Goal: Transaction & Acquisition: Purchase product/service

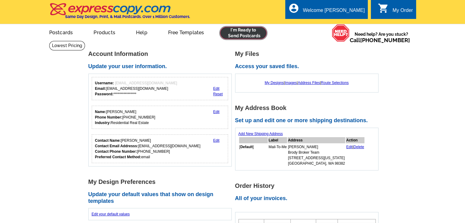
click at [247, 36] on link at bounding box center [243, 33] width 47 height 12
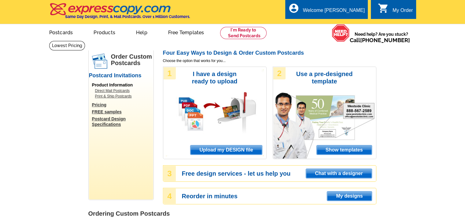
click at [237, 146] on span "Upload my DESIGN file" at bounding box center [225, 149] width 71 height 9
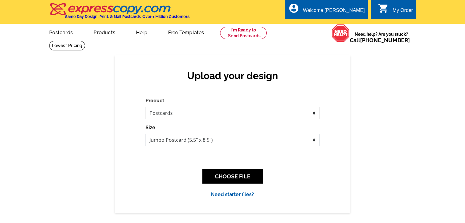
click at [226, 138] on select "Jumbo Postcard (5.5" x 8.5") Regular Postcard (4.25" x 5.6") Panoramic Postcard…" at bounding box center [232, 140] width 174 height 12
select select "1"
click at [145, 134] on select "Jumbo Postcard (5.5" x 8.5") Regular Postcard (4.25" x 5.6") Panoramic Postcard…" at bounding box center [232, 140] width 174 height 12
click at [235, 140] on select "Jumbo Postcard (5.5" x 8.5") Regular Postcard (4.25" x 5.6") Panoramic Postcard…" at bounding box center [232, 140] width 174 height 12
click at [145, 134] on select "Jumbo Postcard (5.5" x 8.5") Regular Postcard (4.25" x 5.6") Panoramic Postcard…" at bounding box center [232, 140] width 174 height 12
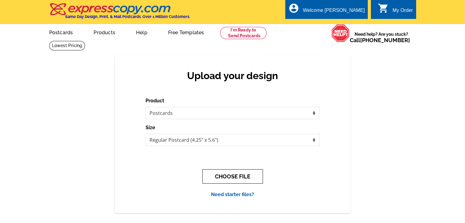
click at [258, 173] on button "CHOOSE FILE" at bounding box center [232, 176] width 60 height 14
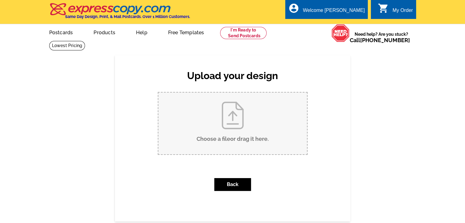
click at [255, 142] on input "Choose a file or drag it here ." at bounding box center [232, 124] width 148 height 62
type input "C:\fakepath\Postcard BBWA - Page 1.pdf"
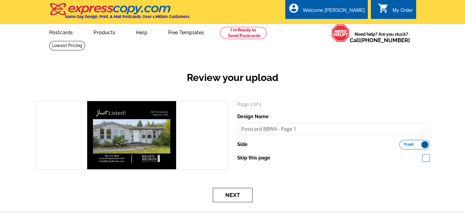
click at [243, 198] on button "Next" at bounding box center [233, 195] width 40 height 14
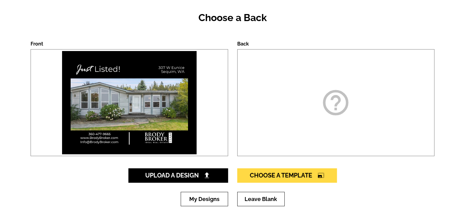
scroll to position [61, 0]
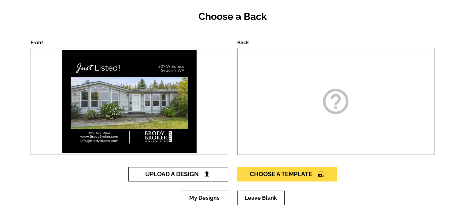
click at [197, 175] on span "Upload A Design" at bounding box center [178, 173] width 66 height 7
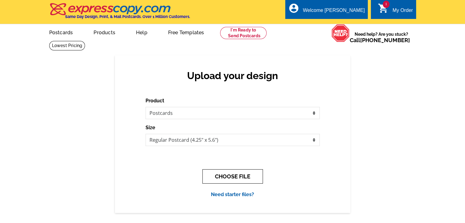
click at [215, 178] on button "CHOOSE FILE" at bounding box center [232, 176] width 60 height 14
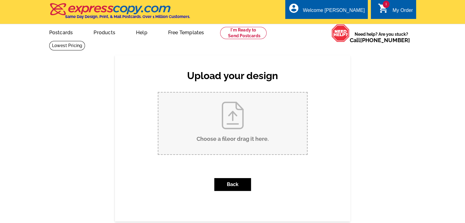
click at [218, 138] on input "Choose a file or drag it here ." at bounding box center [232, 124] width 148 height 62
type input "C:\fakepath\Postcard BBWA - Page 2.pdf"
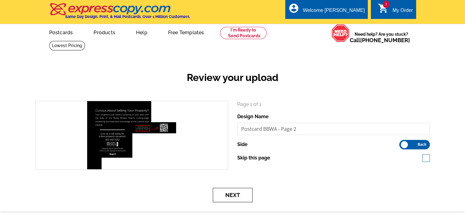
click at [248, 196] on button "Next" at bounding box center [233, 195] width 40 height 14
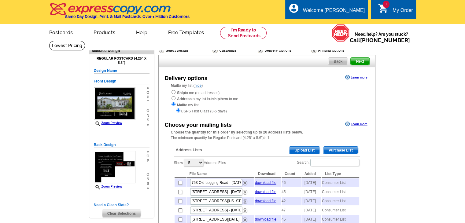
click at [338, 149] on span "Purchase List" at bounding box center [340, 150] width 35 height 7
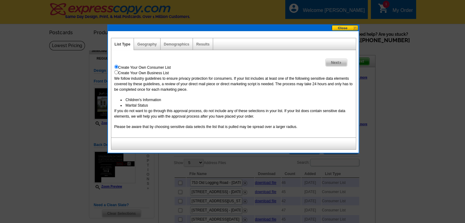
click at [328, 59] on span "Next" at bounding box center [335, 62] width 21 height 7
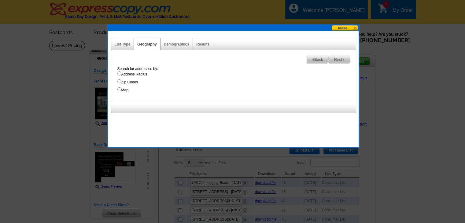
click at [145, 75] on label "Address Radius" at bounding box center [236, 73] width 238 height 5
click at [121, 75] on input "Address Radius" at bounding box center [119, 73] width 4 height 4
radio input "true"
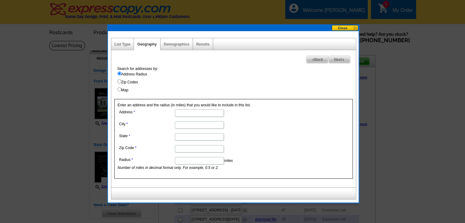
click at [186, 116] on input "Address" at bounding box center [199, 112] width 49 height 7
paste input "307 W Eunice Sequim, WA"
drag, startPoint x: 220, startPoint y: 113, endPoint x: 199, endPoint y: 113, distance: 21.4
click at [199, 113] on input "307 W Eunice Sequim, WA" at bounding box center [199, 112] width 49 height 7
type input "307 W Eunice"
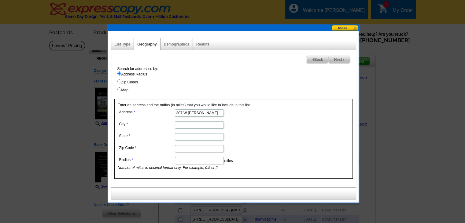
click at [188, 120] on dd at bounding box center [199, 124] width 163 height 9
click at [190, 123] on input "City" at bounding box center [199, 124] width 49 height 7
type input "Sequim"
click at [185, 134] on input "State" at bounding box center [199, 136] width 49 height 7
type input "[US_STATE]"
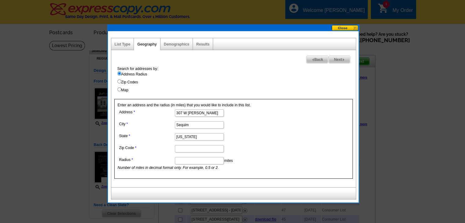
click at [183, 149] on input "Zip Code" at bounding box center [199, 148] width 49 height 7
paste input "98382"
type input "98382"
click at [183, 160] on input "Radius" at bounding box center [199, 160] width 49 height 7
type input "1"
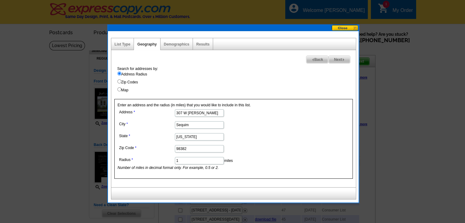
click at [335, 56] on span "Next" at bounding box center [338, 59] width 21 height 7
select select
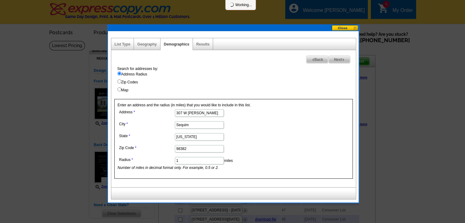
select select
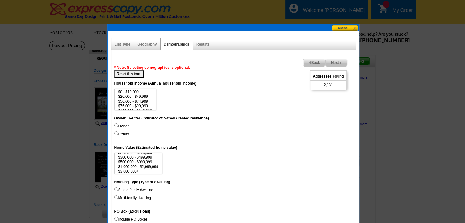
scroll to position [28, 0]
click at [191, 94] on dd "$0 - $19,999 $20,000 - $49,999 $50,000 - $74,999 $75,000 - $99,999 $100,000 - $…" at bounding box center [233, 99] width 238 height 21
select select "200000-249999"
click at [151, 92] on option "$200,000 - $249,999" at bounding box center [135, 92] width 35 height 5
click at [127, 126] on label "Owner" at bounding box center [121, 125] width 15 height 5
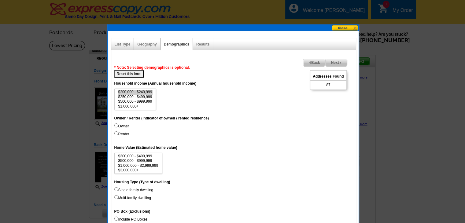
click at [118, 126] on input "Owner" at bounding box center [116, 125] width 4 height 4
radio input "true"
click at [142, 99] on option "$250,000 - $499,999" at bounding box center [135, 98] width 35 height 5
click at [140, 101] on option "$500,000 - $999,999" at bounding box center [135, 103] width 35 height 5
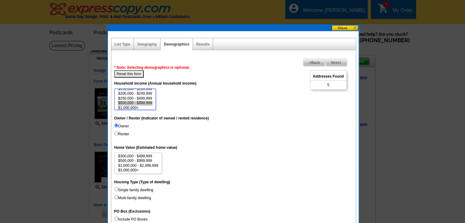
select select "250000-499999"
click at [149, 99] on option "$250,000 - $499,999" at bounding box center [135, 98] width 35 height 5
click at [133, 187] on label "Single family dwelling" at bounding box center [133, 189] width 39 height 5
click at [118, 187] on input "Single family dwelling" at bounding box center [116, 189] width 4 height 4
radio input "true"
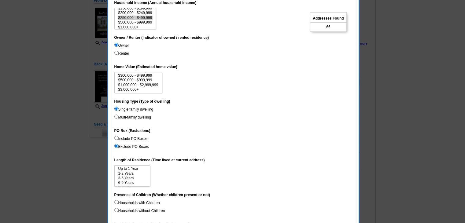
scroll to position [92, 0]
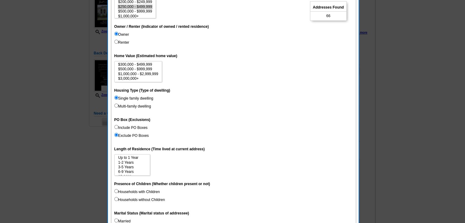
click at [144, 191] on label "Households with Children" at bounding box center [137, 191] width 46 height 5
click at [118, 191] on input "Households with Children" at bounding box center [116, 191] width 4 height 4
radio input "true"
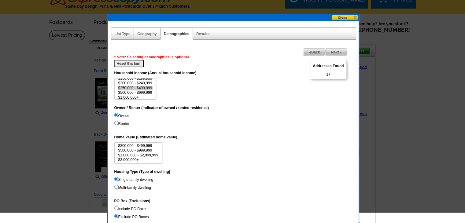
scroll to position [0, 0]
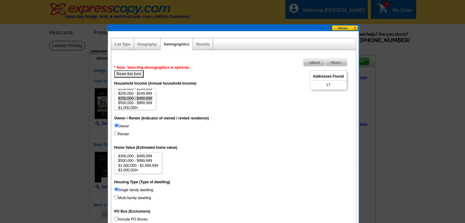
click at [138, 72] on button "Reset this form" at bounding box center [129, 73] width 30 height 7
select select
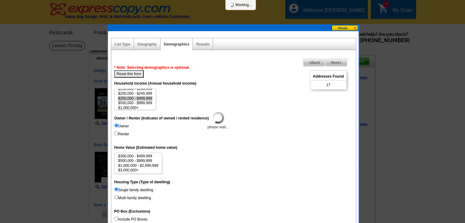
select select
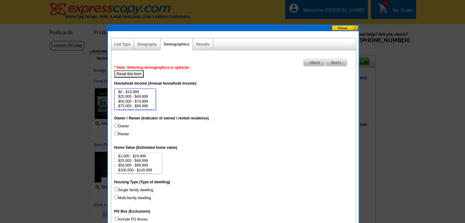
scroll to position [28, 0]
click at [144, 102] on option "$500,000 - $999,999" at bounding box center [135, 101] width 35 height 5
click at [145, 97] on option "$250,000 - $499,999" at bounding box center [135, 97] width 35 height 5
click at [132, 101] on option "$500,000 - $999,999" at bounding box center [135, 101] width 35 height 5
select select "250000-499999"
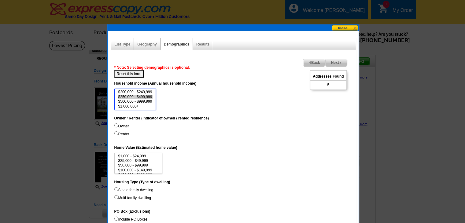
click at [134, 97] on option "$250,000 - $499,999" at bounding box center [135, 97] width 35 height 5
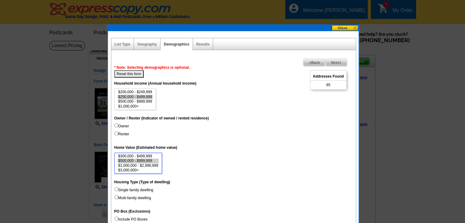
click at [140, 159] on option "$500,000 - $999,999" at bounding box center [138, 161] width 41 height 5
click at [141, 156] on option "$300,000 - $499,999" at bounding box center [138, 156] width 41 height 5
click at [141, 159] on option "$500,000 - $999,999" at bounding box center [138, 161] width 41 height 5
select select "1000000-2999999"
click at [145, 164] on option "$1,000,000 - $2,999,999" at bounding box center [138, 165] width 41 height 5
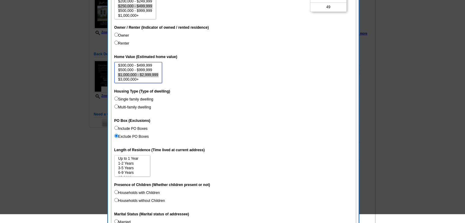
scroll to position [92, 0]
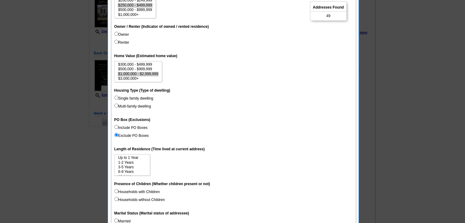
click at [145, 192] on label "Households with Children" at bounding box center [137, 191] width 46 height 5
click at [118, 192] on input "Households with Children" at bounding box center [116, 191] width 4 height 4
radio input "true"
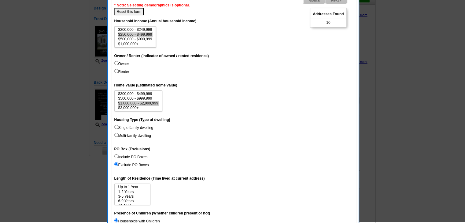
scroll to position [61, 0]
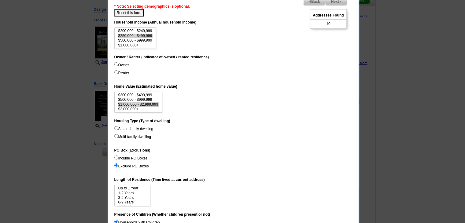
click at [138, 13] on button "Reset this form" at bounding box center [129, 12] width 30 height 7
select select
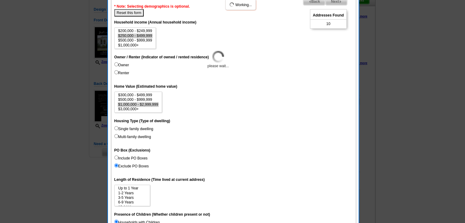
select select
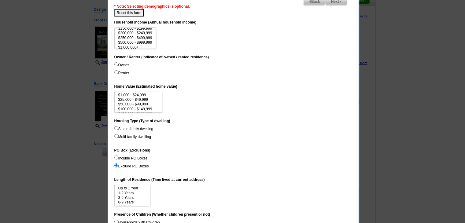
scroll to position [28, 0]
select select "250000-499999"
click at [142, 35] on option "$250,000 - $499,999" at bounding box center [135, 36] width 35 height 5
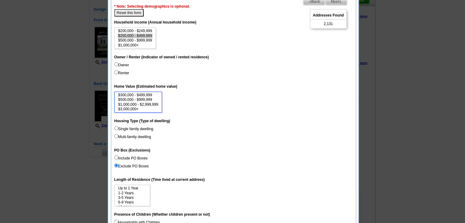
select select "1000000-2999999"
click at [144, 103] on option "$1,000,000 - $2,999,999" at bounding box center [138, 104] width 41 height 5
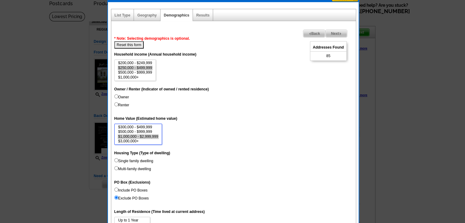
scroll to position [31, 0]
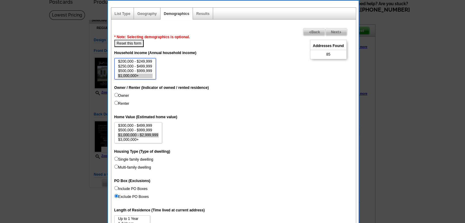
click at [134, 74] on option "$1,000,000+" at bounding box center [135, 76] width 35 height 5
click at [136, 71] on option "$500,000 - $999,999" at bounding box center [135, 71] width 35 height 5
click at [137, 66] on option "$250,000 - $499,999" at bounding box center [135, 66] width 35 height 5
click at [142, 60] on option "$200,000 - $249,999" at bounding box center [135, 61] width 35 height 5
select select "250000-499999"
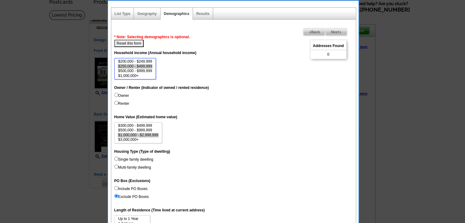
click at [142, 66] on option "$250,000 - $499,999" at bounding box center [135, 66] width 35 height 5
click at [337, 34] on span "Next" at bounding box center [335, 31] width 21 height 7
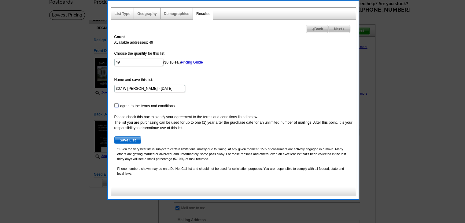
click at [115, 105] on input "checkbox" at bounding box center [116, 105] width 4 height 4
checkbox input "true"
click at [342, 28] on img at bounding box center [343, 29] width 3 height 3
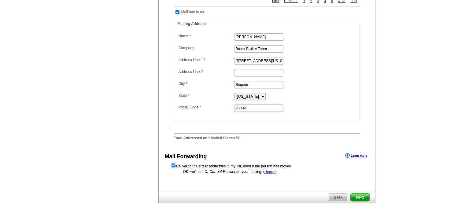
scroll to position [275, 0]
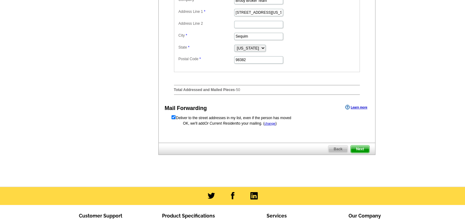
click at [365, 153] on span "Next" at bounding box center [359, 148] width 18 height 7
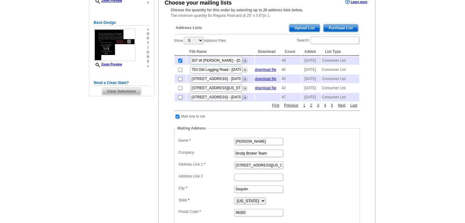
scroll to position [0, 0]
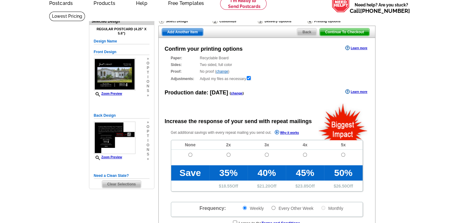
scroll to position [31, 0]
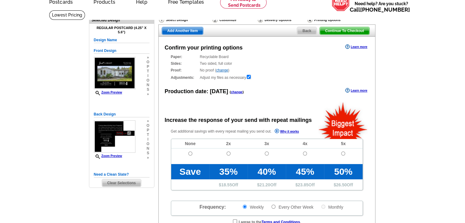
radio input "false"
click at [187, 152] on td at bounding box center [190, 156] width 38 height 16
click at [189, 153] on input "radio" at bounding box center [190, 154] width 4 height 4
radio input "true"
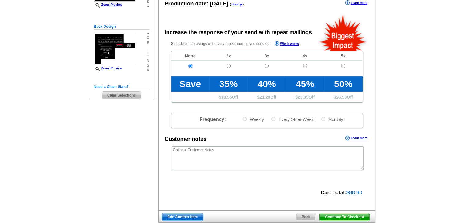
scroll to position [122, 0]
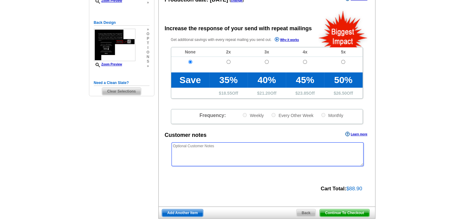
click at [281, 159] on textarea at bounding box center [267, 154] width 192 height 24
paste textarea "*/*/* PLEASE USE "OUR NEIGHBORS AT" INSTEAD OF USING NAMES THE MAILING LIST */*…"
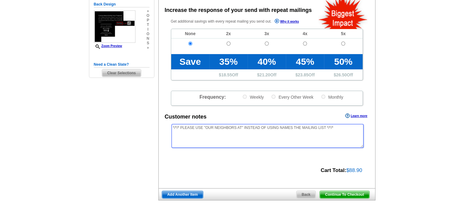
scroll to position [153, 0]
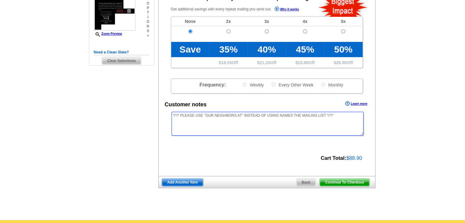
type textarea "*/*/* PLEASE USE "OUR NEIGHBORS AT" INSTEAD OF USING NAMES THE MAILING LIST */*…"
click at [365, 185] on span "Continue To Checkout" at bounding box center [344, 182] width 49 height 7
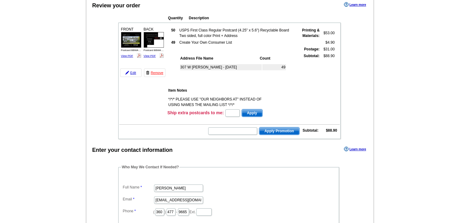
scroll to position [61, 0]
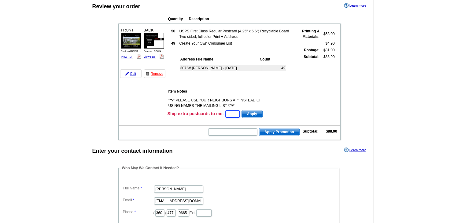
click at [232, 116] on input "text" at bounding box center [232, 113] width 14 height 7
paste input "SMS2510m"
type input "SMS2510m"
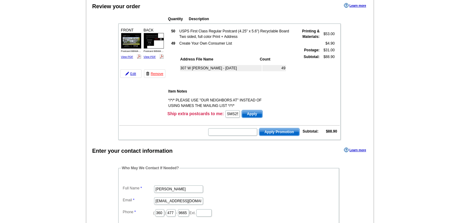
click at [253, 112] on span "Apply" at bounding box center [252, 113] width 20 height 7
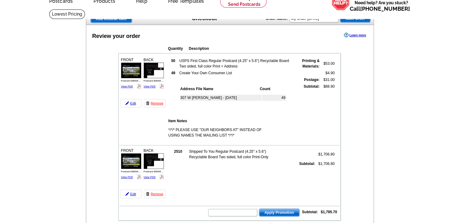
scroll to position [31, 0]
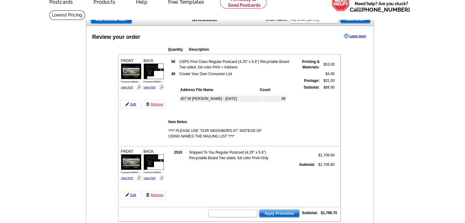
drag, startPoint x: 154, startPoint y: 193, endPoint x: 260, endPoint y: 33, distance: 192.3
click at [154, 193] on link "Remove" at bounding box center [154, 195] width 21 height 9
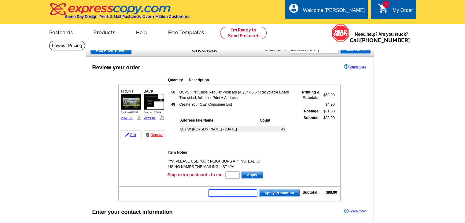
click at [236, 191] on input "text" at bounding box center [232, 192] width 49 height 7
click at [403, 8] on div "My Order" at bounding box center [402, 12] width 20 height 9
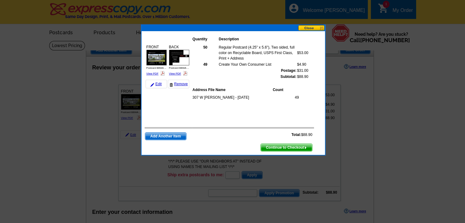
click at [317, 28] on button at bounding box center [311, 28] width 27 height 6
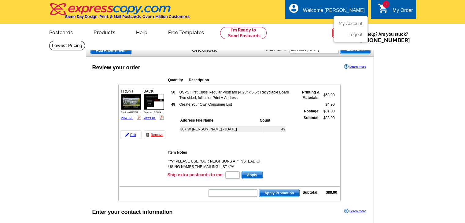
click at [347, 20] on ul "My Account Logout" at bounding box center [350, 29] width 34 height 26
click at [347, 24] on link "My Account" at bounding box center [349, 23] width 26 height 5
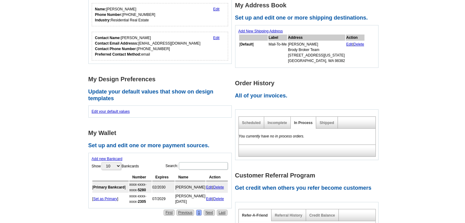
scroll to position [122, 0]
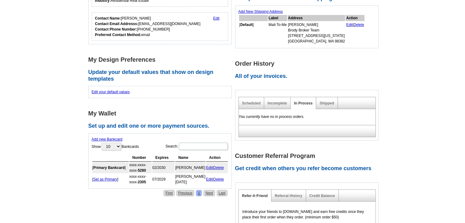
click at [266, 103] on div "Incomplete" at bounding box center [277, 103] width 26 height 12
click at [283, 101] on link "Incomplete" at bounding box center [276, 103] width 19 height 4
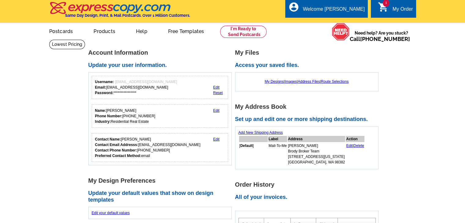
scroll to position [0, 0]
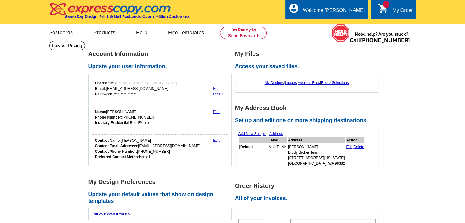
click at [389, 13] on link "1 shopping_cart My Order" at bounding box center [395, 11] width 35 height 8
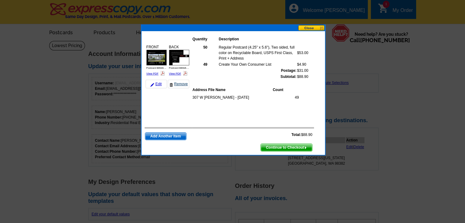
click at [180, 83] on link "Remove" at bounding box center [178, 84] width 21 height 9
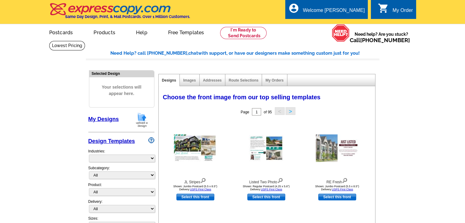
select select "785"
click at [251, 35] on link at bounding box center [243, 33] width 47 height 12
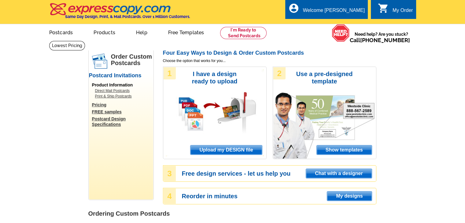
click at [233, 147] on span "Upload my DESIGN file" at bounding box center [225, 149] width 71 height 9
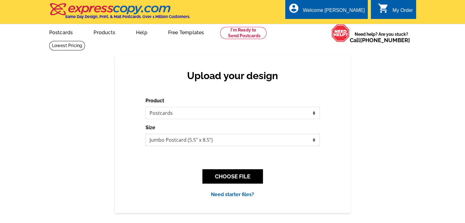
click at [183, 138] on select "Jumbo Postcard (5.5" x 8.5") Regular Postcard (4.25" x 5.6") Panoramic Postcard…" at bounding box center [232, 140] width 174 height 12
select select "1"
click at [145, 134] on select "Jumbo Postcard (5.5" x 8.5") Regular Postcard (4.25" x 5.6") Panoramic Postcard…" at bounding box center [232, 140] width 174 height 12
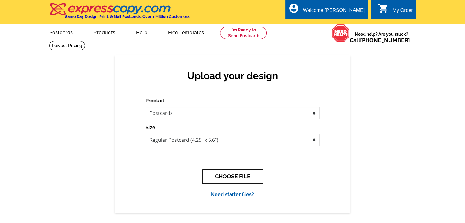
click at [214, 173] on button "CHOOSE FILE" at bounding box center [232, 176] width 60 height 14
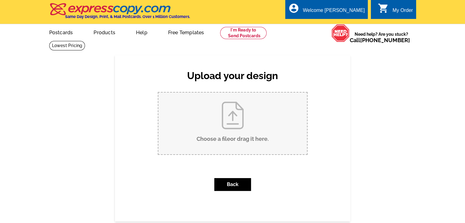
click at [223, 141] on input "Choose a file or drag it here ." at bounding box center [232, 124] width 148 height 62
type input "C:\fakepath\Postcard BBWA - Page 1.pdf"
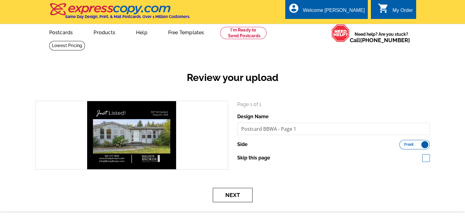
click at [243, 192] on button "Next" at bounding box center [233, 195] width 40 height 14
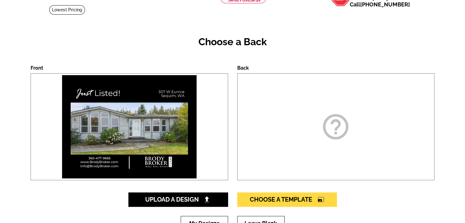
scroll to position [61, 0]
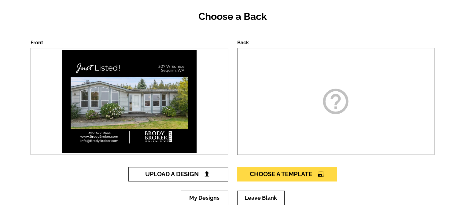
click at [191, 171] on span "Upload A Design" at bounding box center [178, 173] width 66 height 7
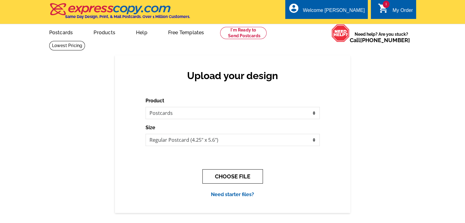
click at [234, 175] on button "CHOOSE FILE" at bounding box center [232, 176] width 60 height 14
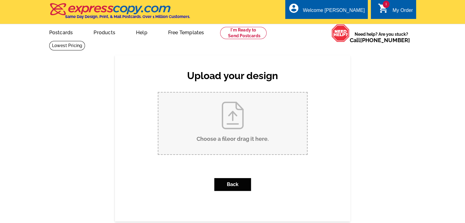
click at [231, 115] on input "Choose a file or drag it here ." at bounding box center [232, 124] width 148 height 62
type input "C:\fakepath\Postcard BBWA - Page 2.pdf"
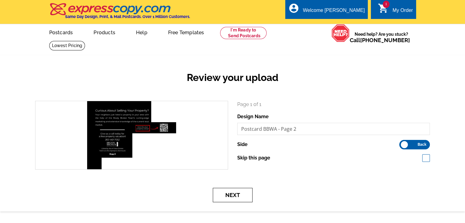
click at [243, 195] on button "Next" at bounding box center [233, 195] width 40 height 14
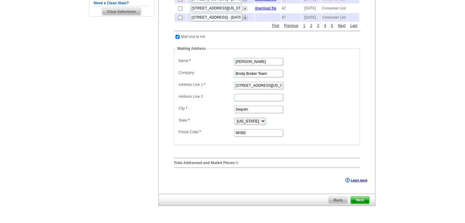
scroll to position [31, 0]
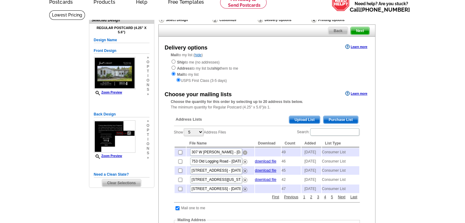
click at [245, 152] on img at bounding box center [245, 152] width 5 height 5
click at [333, 117] on span "Purchase List" at bounding box center [340, 119] width 35 height 7
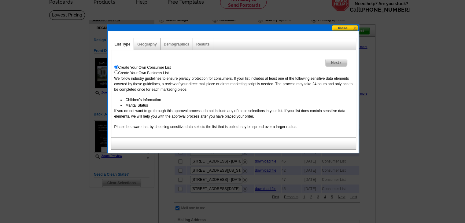
click at [344, 62] on span "Next" at bounding box center [335, 62] width 21 height 7
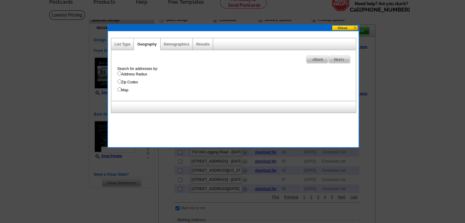
click at [122, 73] on label "Address Radius" at bounding box center [236, 73] width 238 height 5
click at [121, 73] on input "Address Radius" at bounding box center [119, 73] width 4 height 4
radio input "true"
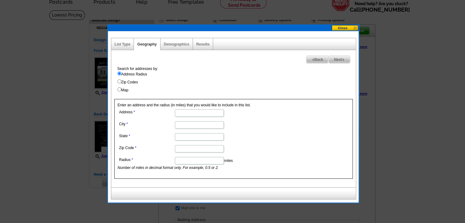
click at [200, 108] on dd at bounding box center [199, 112] width 163 height 9
click at [199, 110] on input "Address" at bounding box center [199, 112] width 49 height 7
paste input "307 W Eunice"
type input "307 W Eunice"
click at [190, 125] on input "City" at bounding box center [199, 124] width 49 height 7
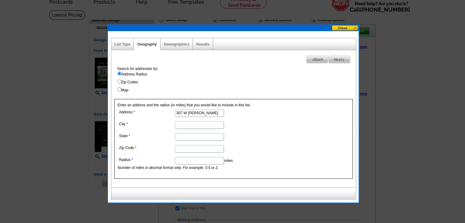
scroll to position [0, 0]
type input "Sequim"
click at [194, 137] on input "State" at bounding box center [199, 136] width 49 height 7
type input "[US_STATE]"
click at [201, 150] on input "Zip Code" at bounding box center [199, 148] width 49 height 7
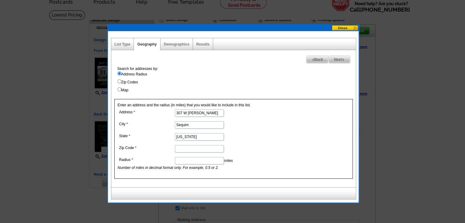
paste input "98382"
type input "98382"
click at [201, 162] on input "Radius" at bounding box center [199, 160] width 49 height 7
type input "0"
type input "1"
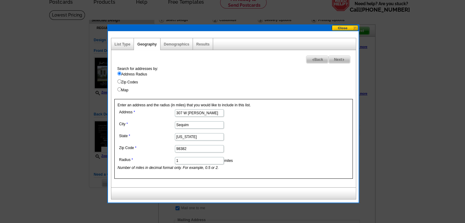
click at [343, 57] on span "Next" at bounding box center [338, 59] width 21 height 7
select select
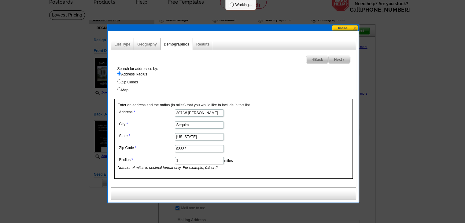
select select
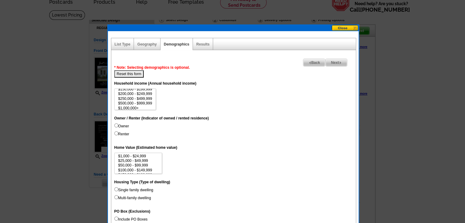
scroll to position [28, 0]
click at [136, 99] on option "$500,000 - $999,999" at bounding box center [135, 101] width 35 height 5
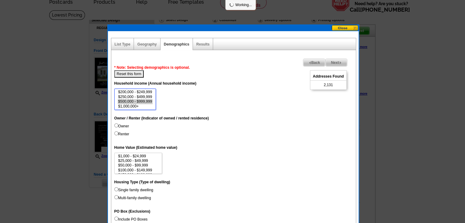
select select "250000-499999"
click at [137, 97] on option "$250,000 - $499,999" at bounding box center [135, 97] width 35 height 5
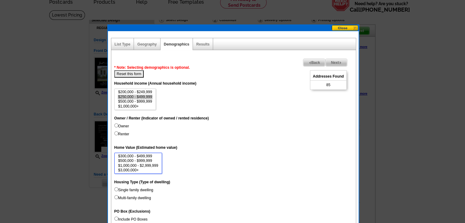
select select "1000000-2999999"
click at [135, 166] on option "$1,000,000 - $2,999,999" at bounding box center [138, 165] width 41 height 5
click at [336, 64] on span "Next" at bounding box center [335, 62] width 21 height 7
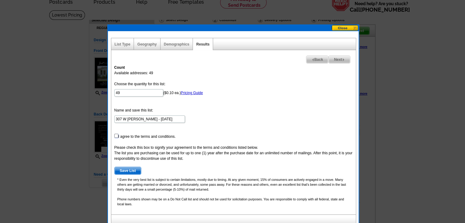
click at [116, 135] on input "checkbox" at bounding box center [116, 136] width 4 height 4
checkbox input "true"
click at [126, 168] on span "Save List" at bounding box center [128, 170] width 27 height 7
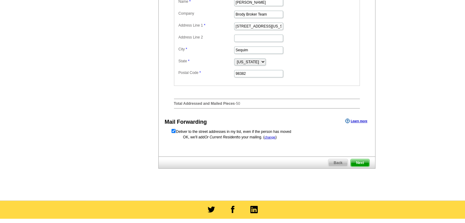
scroll to position [275, 0]
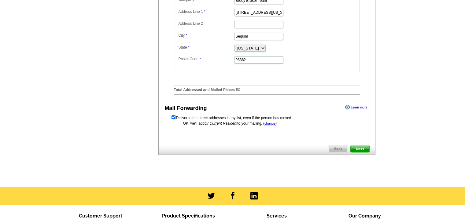
click at [364, 153] on span "Next" at bounding box center [359, 148] width 18 height 7
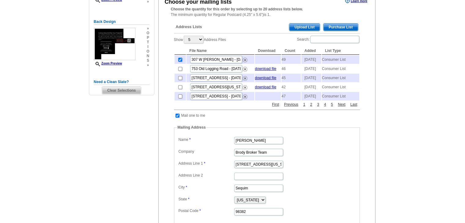
scroll to position [122, 0]
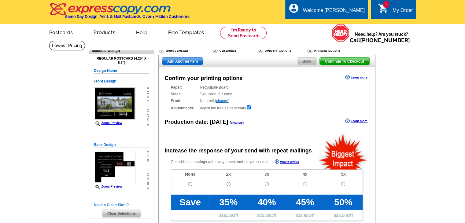
radio input "false"
click at [190, 185] on input "radio" at bounding box center [190, 184] width 4 height 4
radio input "true"
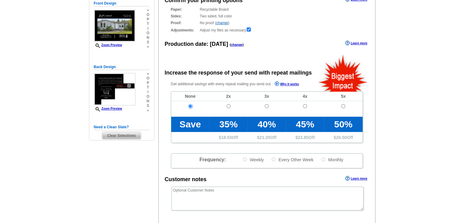
scroll to position [92, 0]
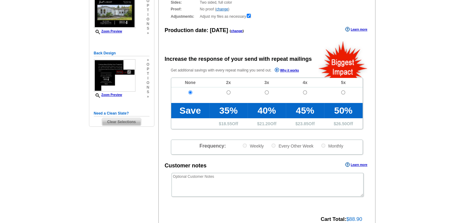
click at [229, 173] on div "Confirm your printing options Learn more Paper: Recyclable Board Select a diffe…" at bounding box center [266, 107] width 217 height 262
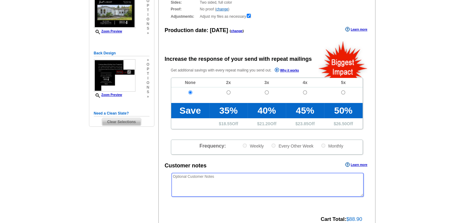
click at [229, 175] on textarea at bounding box center [267, 185] width 192 height 24
paste textarea "*/*/* PLEASE USE "OUR NEIGHBORS AT" INSTEAD OF USING NAMES THE MAILING LIST */*…"
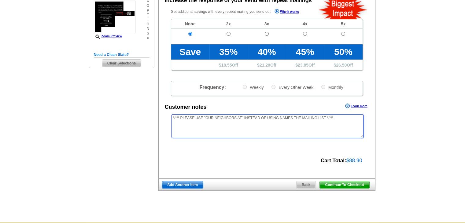
scroll to position [153, 0]
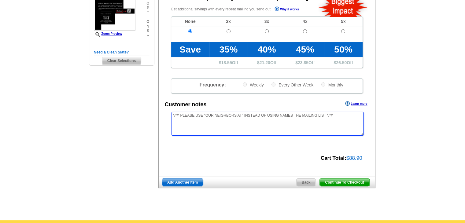
type textarea "*/*/* PLEASE USE "OUR NEIGHBORS AT" INSTEAD OF USING NAMES THE MAILING LIST */*…"
click at [334, 180] on span "Continue To Checkout" at bounding box center [344, 182] width 49 height 7
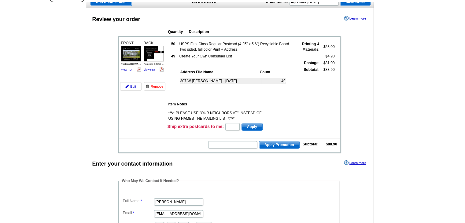
scroll to position [61, 0]
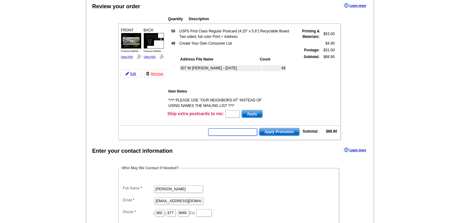
click at [223, 131] on input "text" at bounding box center [232, 131] width 49 height 7
paste input "SMS2510m"
type input "SMS2510m"
click at [418, 117] on main "Add Another Item Checkout Order Name: My Order [DATE] Save Order Review your or…" at bounding box center [232, 194] width 465 height 429
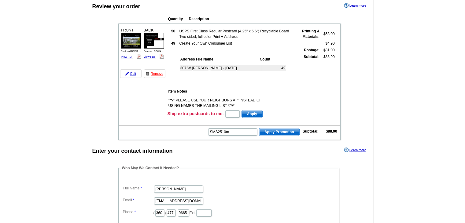
click at [275, 131] on span "Apply Promotion" at bounding box center [279, 131] width 40 height 7
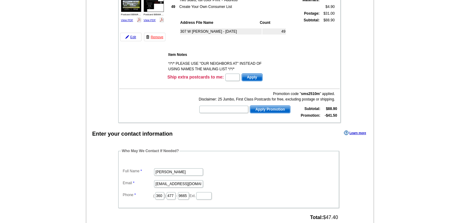
scroll to position [122, 0]
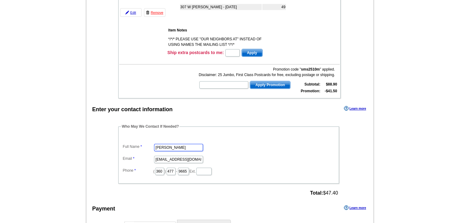
click at [177, 144] on input "[PERSON_NAME]" at bounding box center [178, 147] width 49 height 7
type input "[PERSON_NAME]"
click at [177, 157] on input "[EMAIL_ADDRESS][DOMAIN_NAME]" at bounding box center [178, 159] width 49 height 7
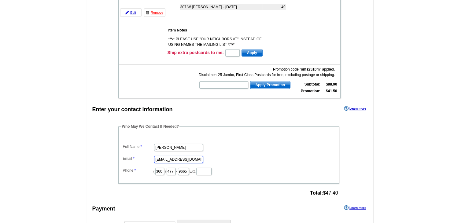
click at [177, 157] on input "[EMAIL_ADDRESS][DOMAIN_NAME]" at bounding box center [178, 159] width 49 height 7
type input "[EMAIL_ADDRESS][DOMAIN_NAME]"
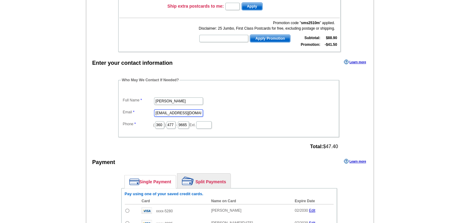
scroll to position [183, 0]
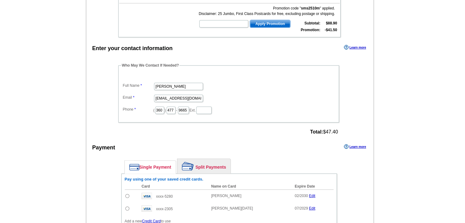
click at [270, 136] on div "Enter your contact information Learn more Who May We Contact If Needed? Full Na…" at bounding box center [229, 162] width 287 height 239
click at [127, 194] on input "radio" at bounding box center [127, 196] width 4 height 4
radio input "true"
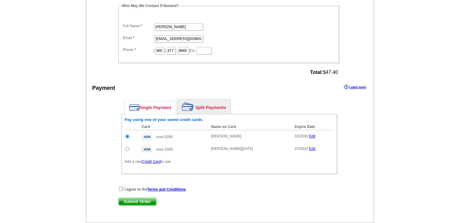
scroll to position [244, 0]
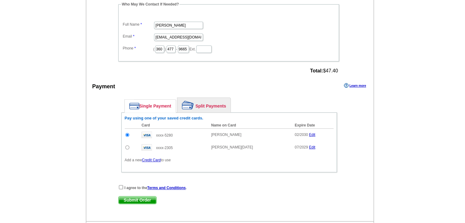
click at [118, 185] on div "I agree to the Terms and Conditions ." at bounding box center [228, 188] width 221 height 6
click at [119, 185] on input "checkbox" at bounding box center [121, 187] width 4 height 4
checkbox input "true"
click at [136, 202] on div "I agree to the Terms and Conditions . Submit Order Submit Order" at bounding box center [228, 197] width 221 height 25
click at [138, 199] on span "Submit Order" at bounding box center [138, 199] width 38 height 7
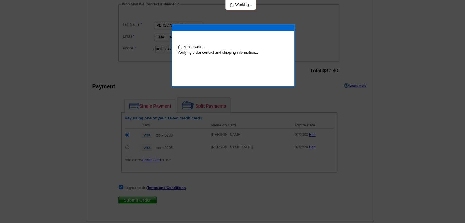
scroll to position [242, 0]
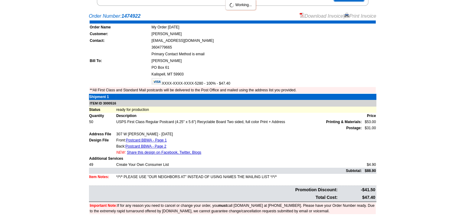
scroll to position [122, 0]
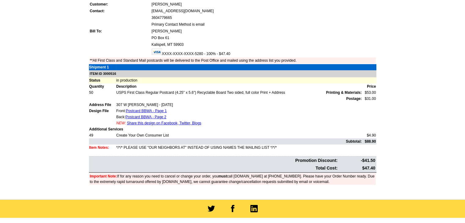
scroll to position [61, 0]
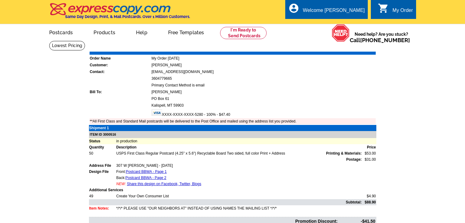
scroll to position [92, 0]
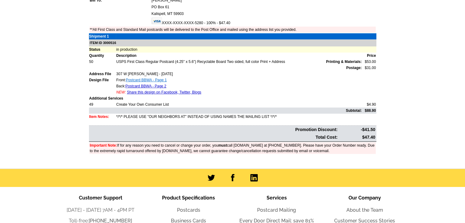
click at [154, 78] on link "Postcard BBWA - Page 1" at bounding box center [146, 80] width 41 height 4
click at [152, 86] on link "Postcard BBWA - Page 2" at bounding box center [145, 86] width 41 height 4
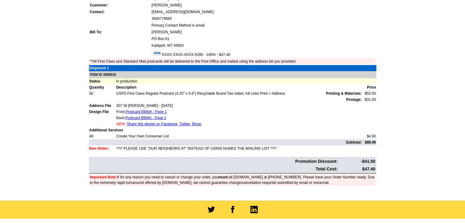
scroll to position [61, 0]
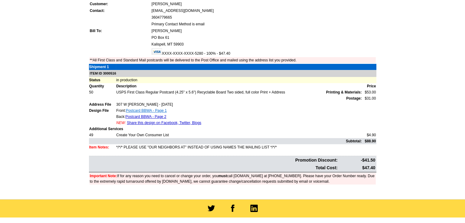
click at [156, 108] on link "Postcard BBWA - Page 1" at bounding box center [146, 110] width 41 height 4
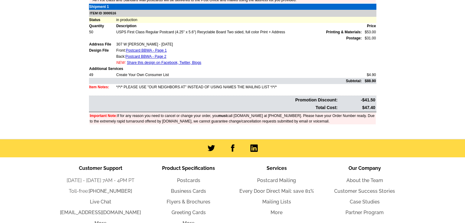
scroll to position [122, 0]
